Goal: Task Accomplishment & Management: Manage account settings

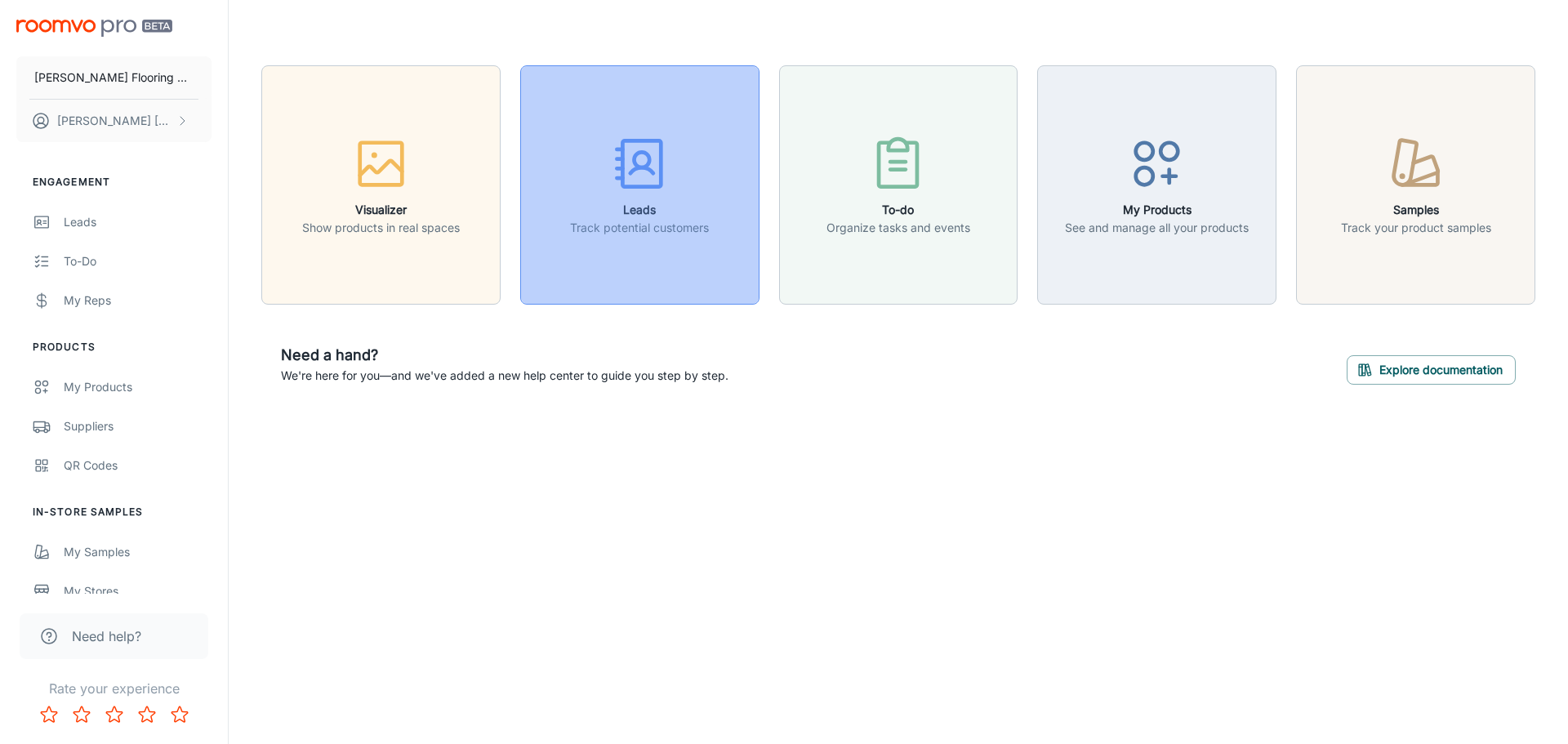
click at [658, 189] on icon "button" at bounding box center [639, 163] width 61 height 61
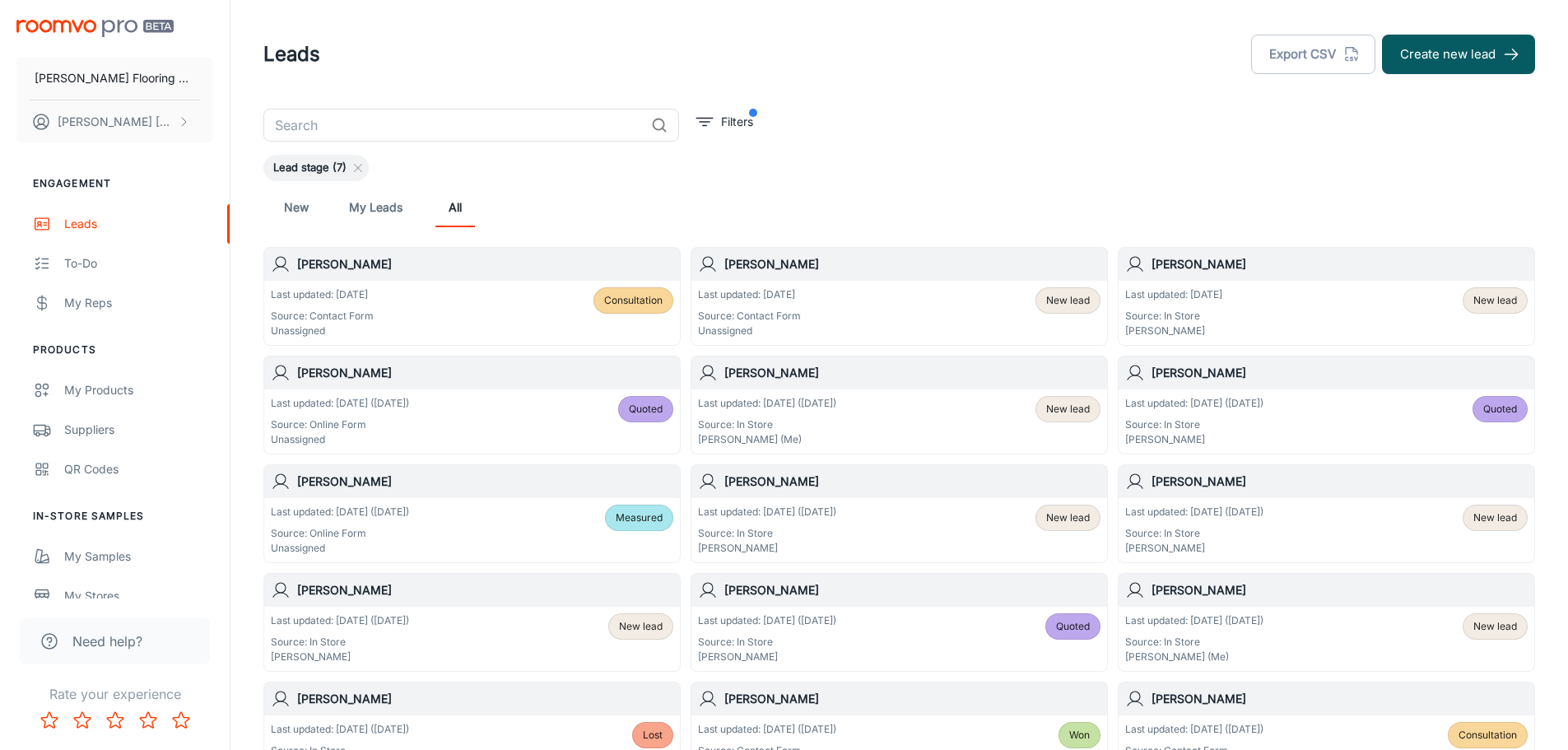
click at [409, 643] on p "Source: In Store" at bounding box center [340, 642] width 138 height 15
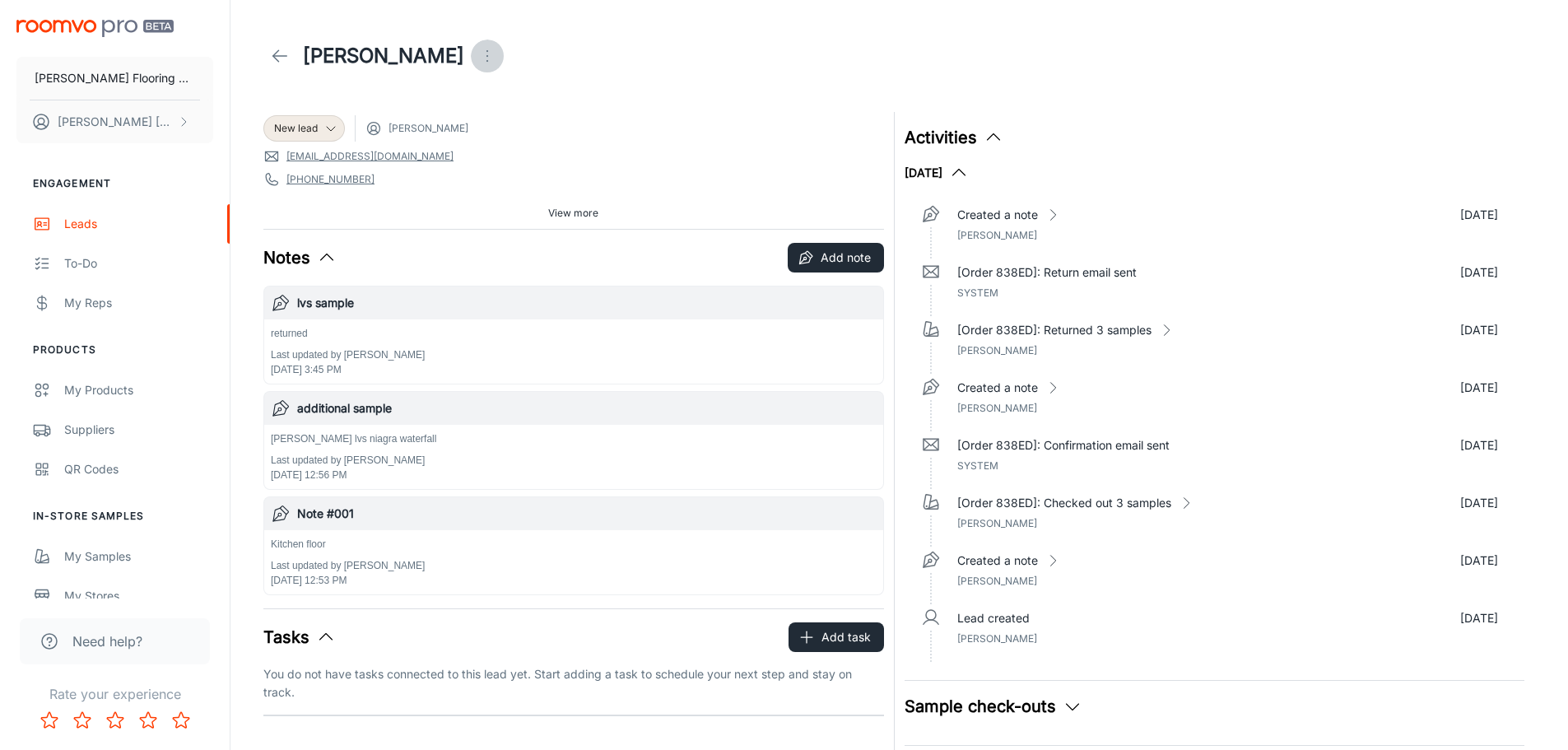
click at [478, 52] on icon "Open menu" at bounding box center [487, 56] width 19 height 19
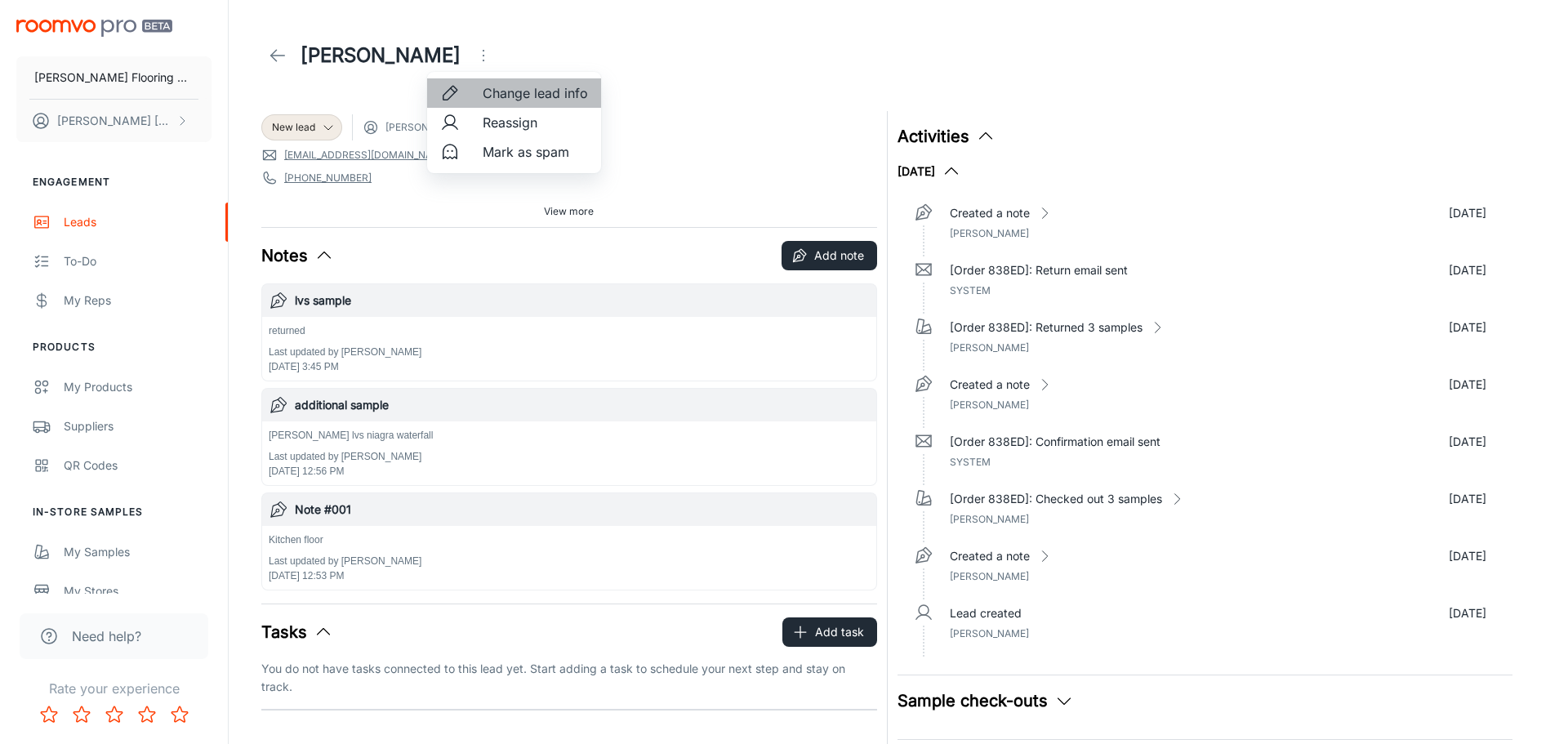
click at [518, 94] on span "Change lead info" at bounding box center [535, 93] width 105 height 19
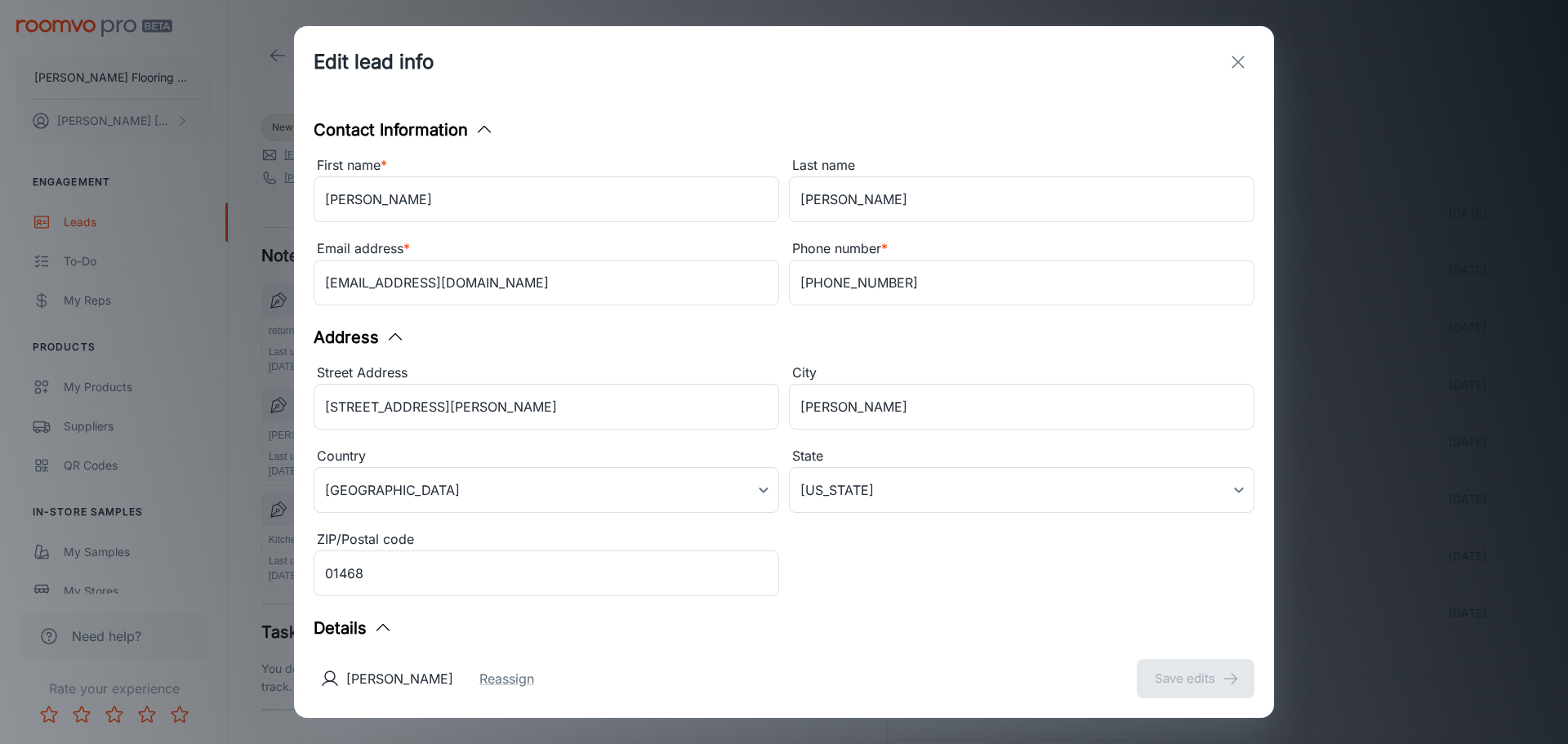
click at [1235, 63] on icon "exit" at bounding box center [1237, 62] width 19 height 19
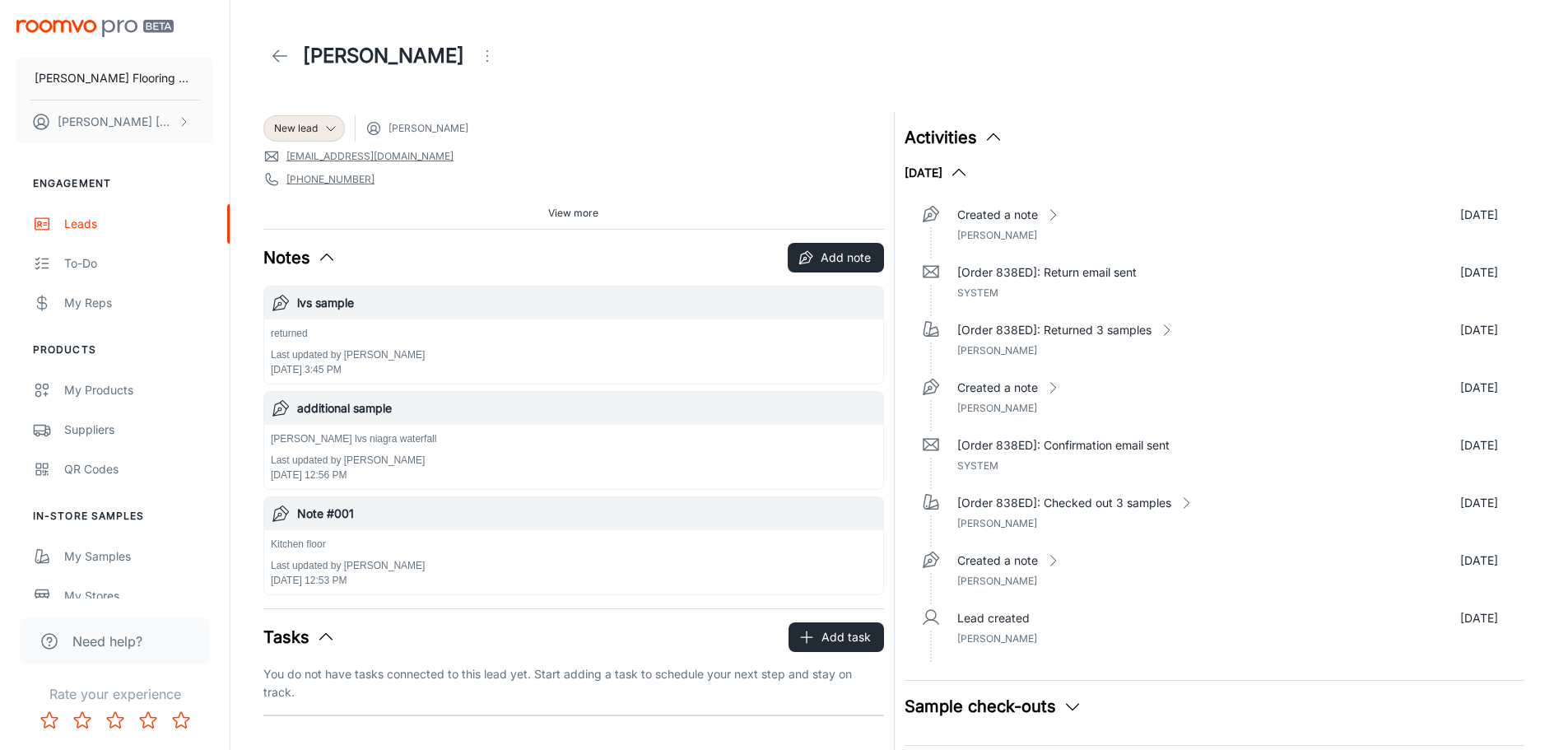
click at [559, 212] on span "View more" at bounding box center [574, 213] width 51 height 15
